Goal: Task Accomplishment & Management: Manage account settings

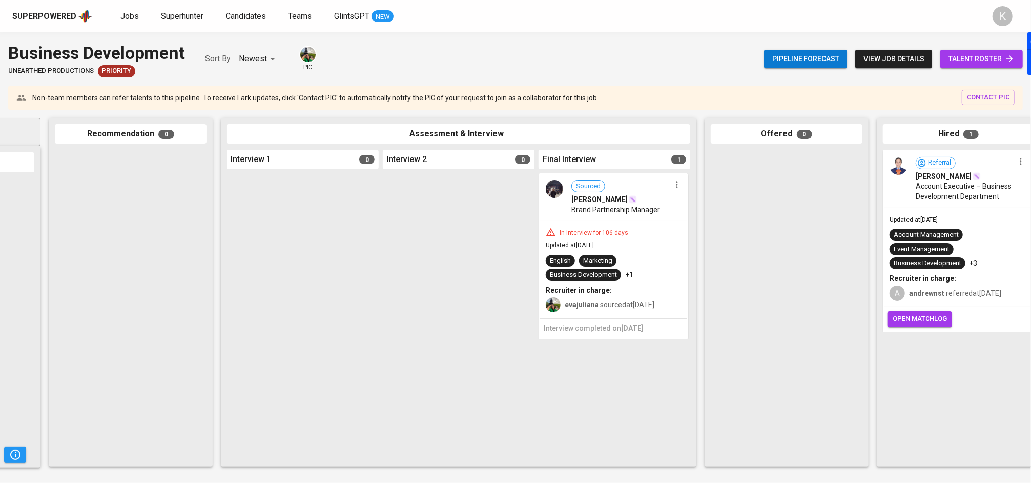
scroll to position [0, 147]
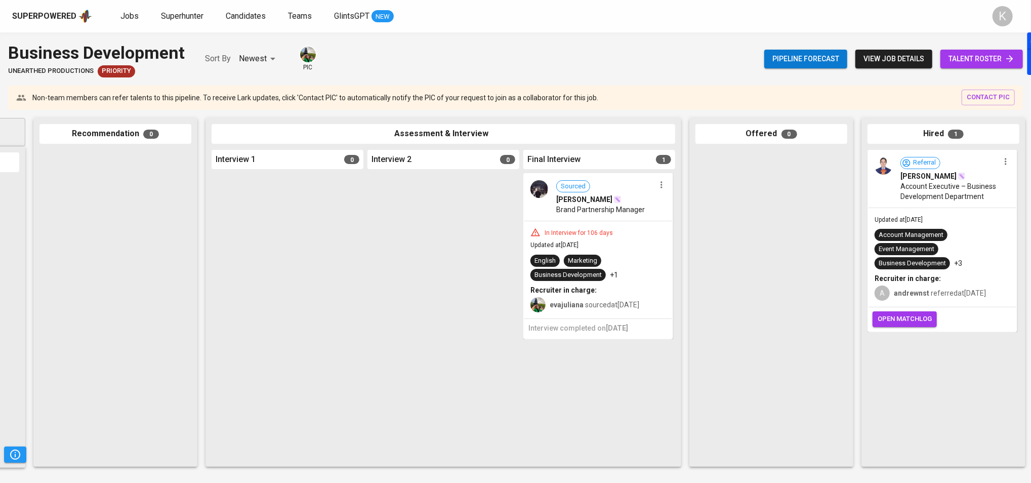
click at [930, 175] on span "[PERSON_NAME]" at bounding box center [928, 176] width 56 height 10
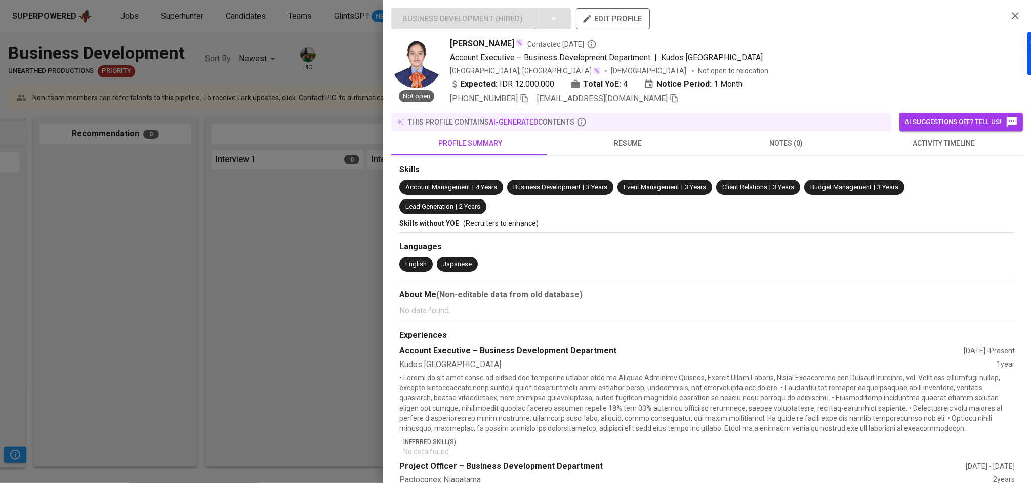
click at [637, 140] on span "resume" at bounding box center [628, 143] width 146 height 13
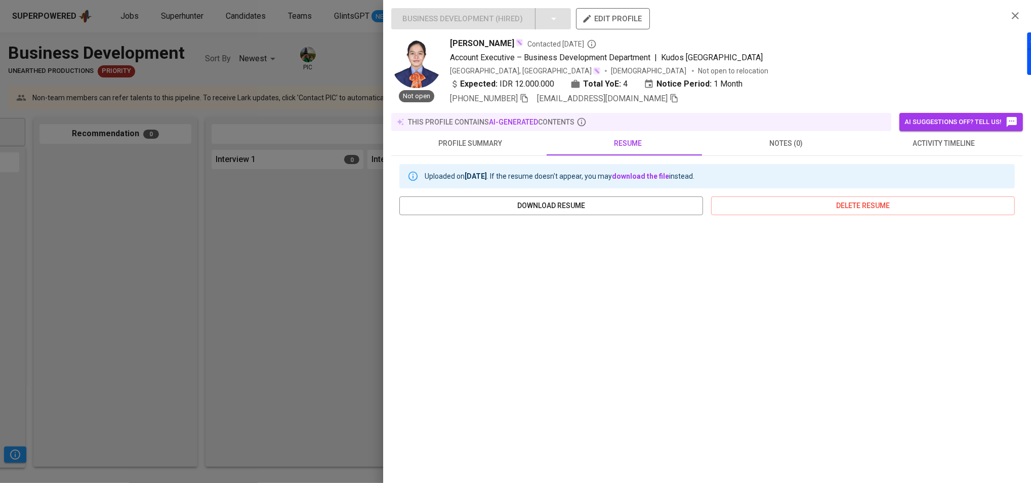
scroll to position [60, 0]
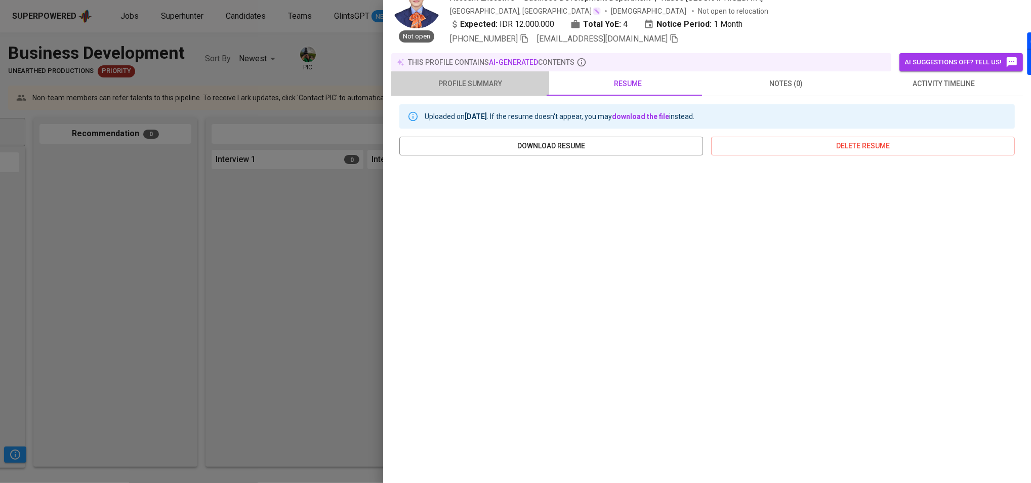
click at [487, 88] on span "profile summary" at bounding box center [470, 83] width 146 height 13
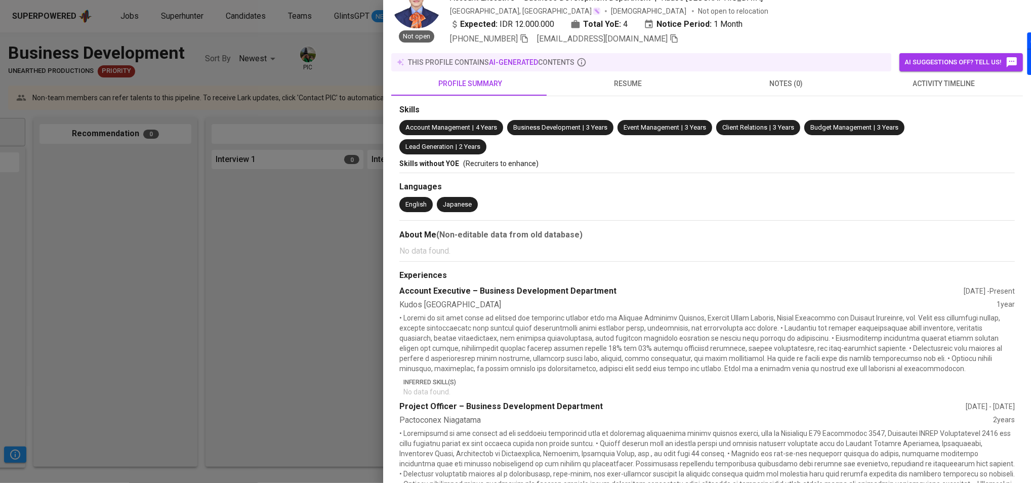
scroll to position [254, 0]
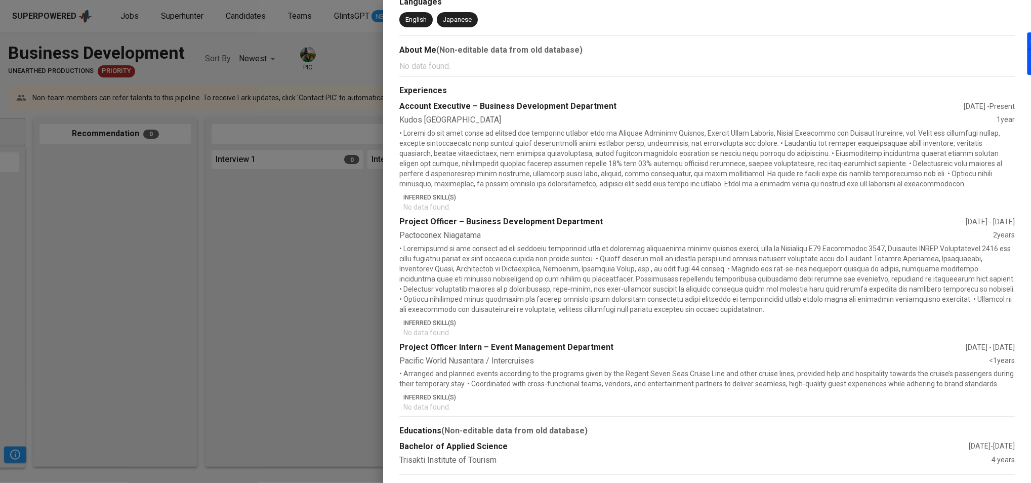
click at [303, 226] on div at bounding box center [515, 241] width 1031 height 483
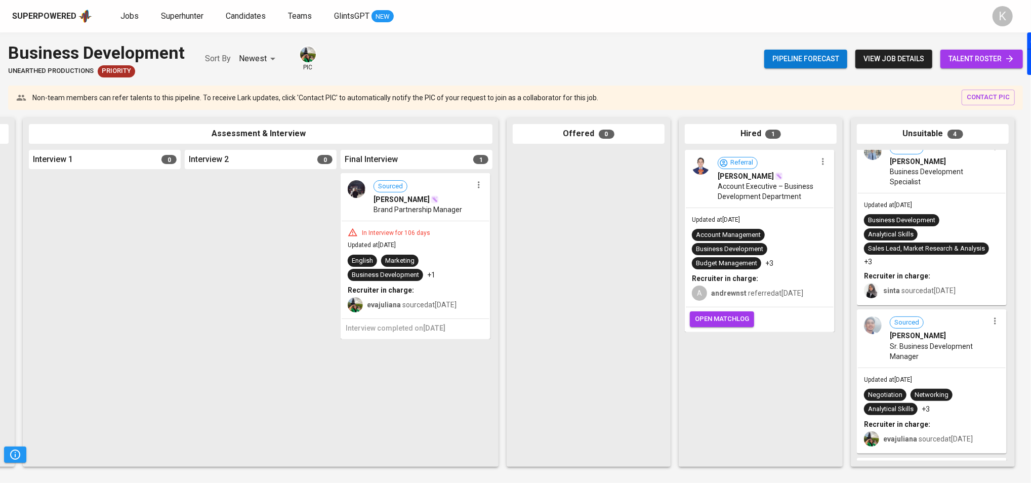
scroll to position [0, 0]
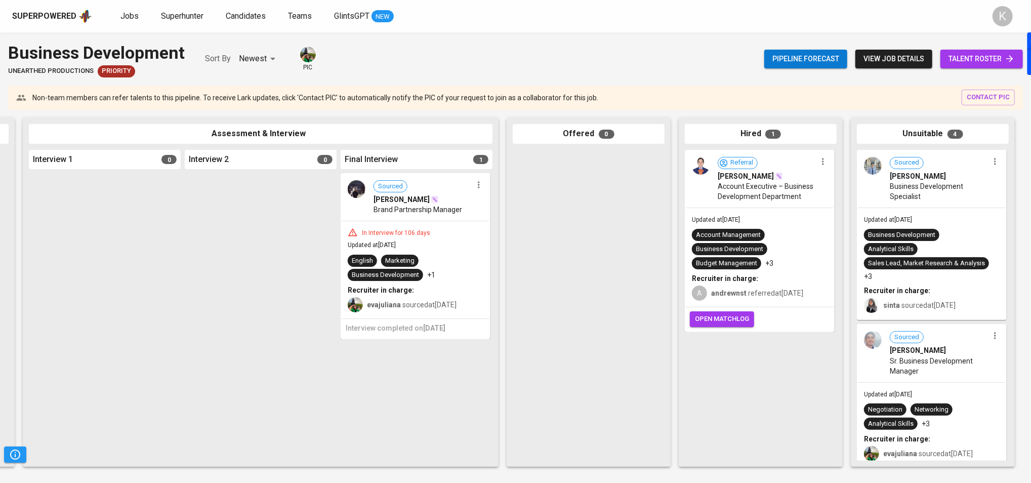
click at [439, 207] on span "Brand Partnership Manager" at bounding box center [417, 209] width 89 height 10
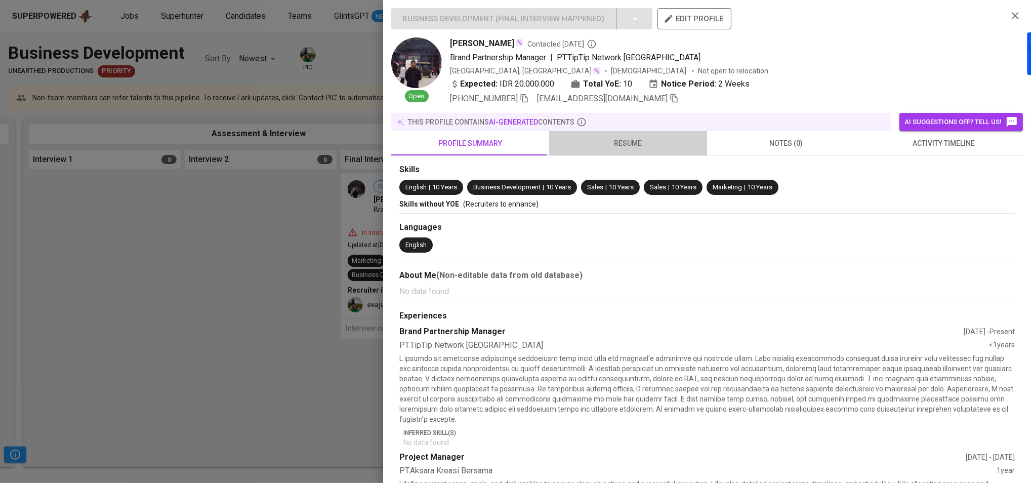
click at [628, 142] on span "resume" at bounding box center [628, 143] width 146 height 13
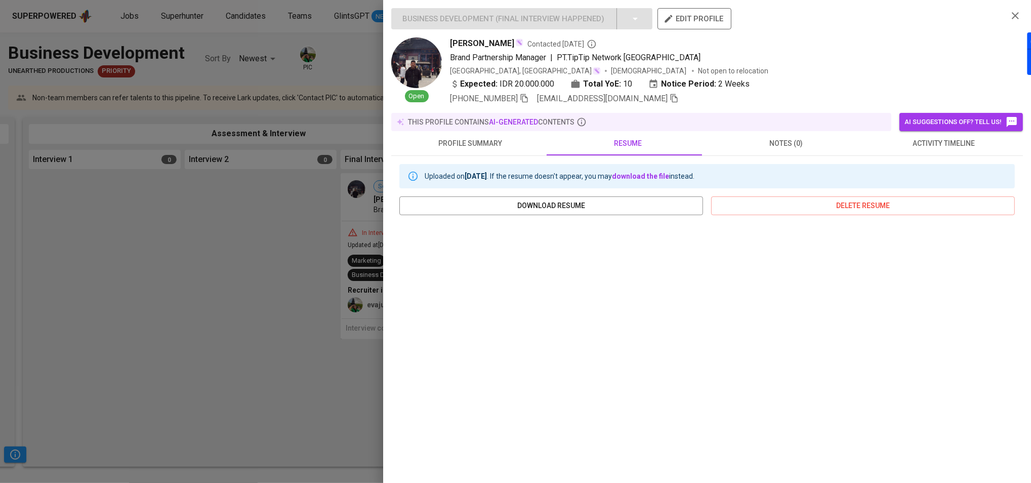
click at [89, 133] on div at bounding box center [515, 241] width 1031 height 483
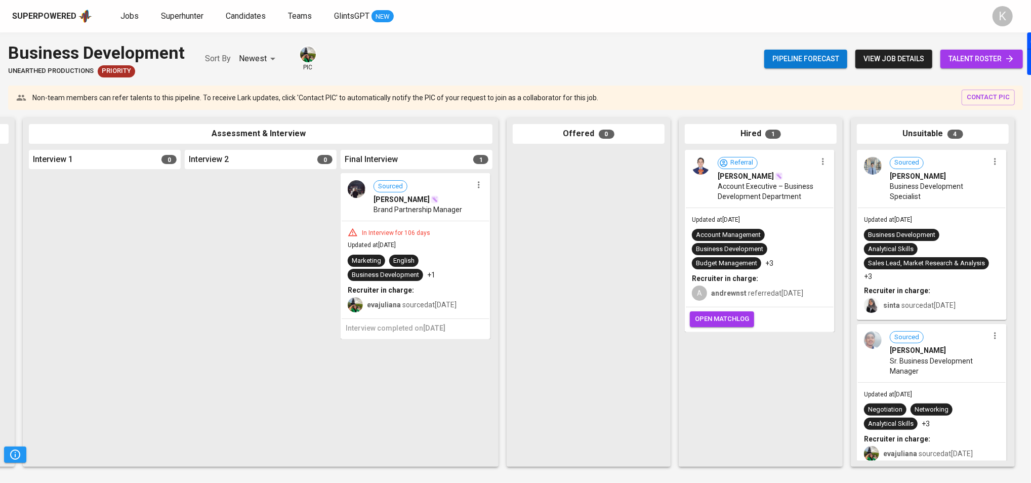
click at [974, 61] on span "talent roster" at bounding box center [981, 59] width 66 height 13
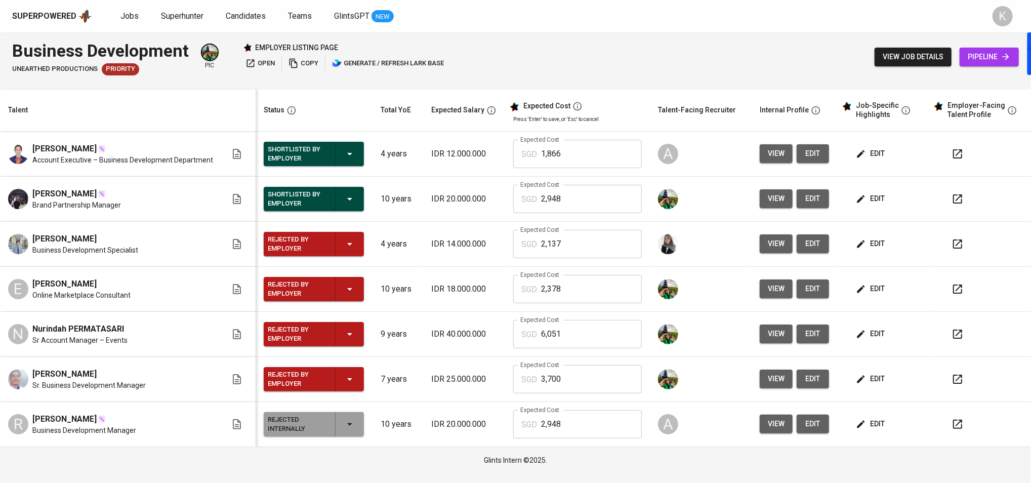
click at [255, 60] on icon "button" at bounding box center [250, 63] width 10 height 10
